Goal: Find specific page/section: Find specific page/section

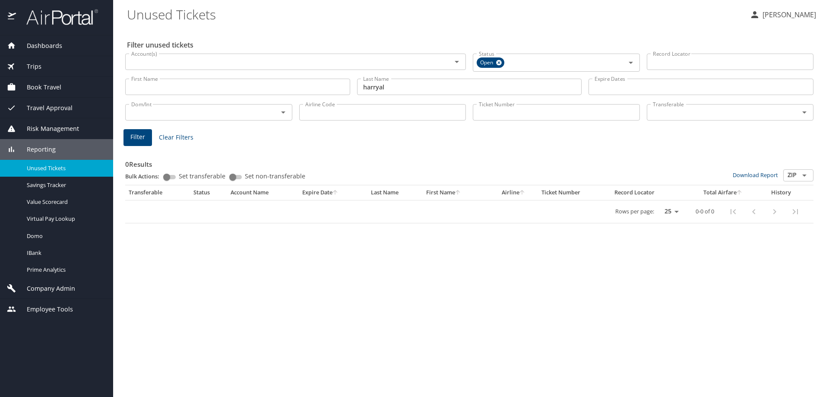
click at [270, 28] on div "Filter unused tickets Account(s) Account(s) Status Open Status Record Locator R…" at bounding box center [471, 212] width 688 height 369
click at [41, 41] on span "Dashboards" at bounding box center [39, 45] width 46 height 9
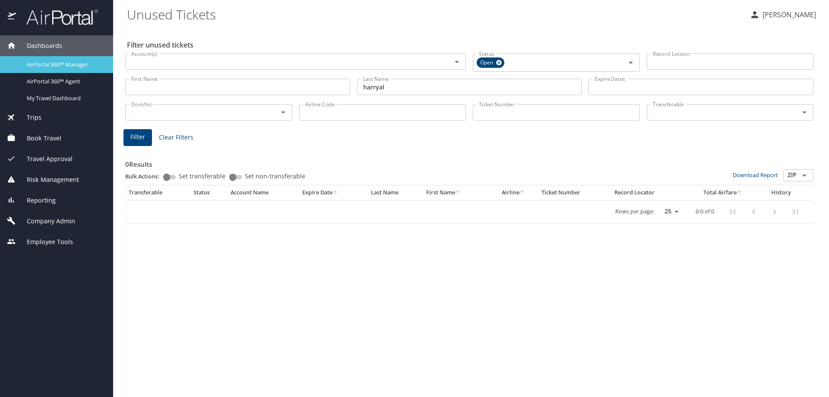
click at [41, 71] on link "AirPortal 360™ Manager" at bounding box center [56, 64] width 113 height 17
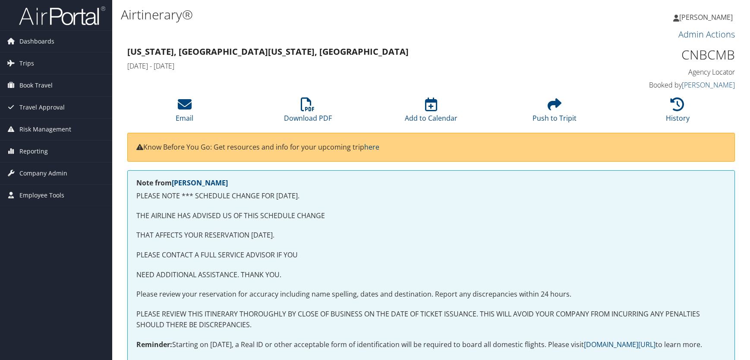
scroll to position [17, 0]
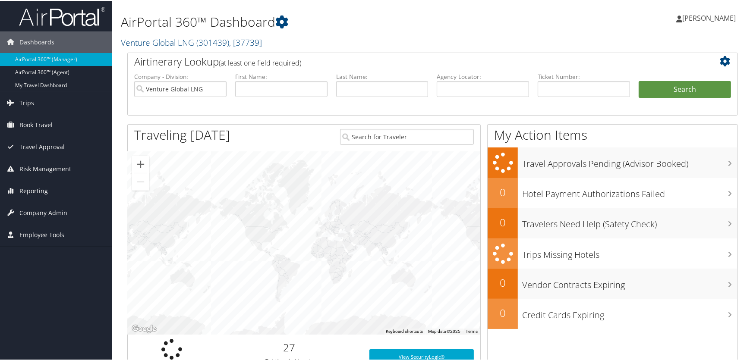
click at [414, 23] on h1 "AirPortal 360™ Dashboard" at bounding box center [329, 21] width 416 height 18
click at [449, 31] on div "AirPortal 360™ Dashboard Venture Global LNG ( 301439 ) , [ 37739 ] Venture Glob…" at bounding box center [329, 26] width 416 height 44
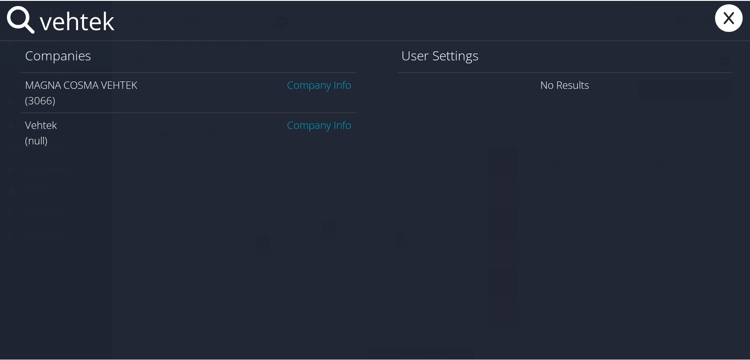
type input "vehtek"
click at [298, 84] on link "Company Info" at bounding box center [319, 84] width 64 height 14
